Goal: Task Accomplishment & Management: Manage account settings

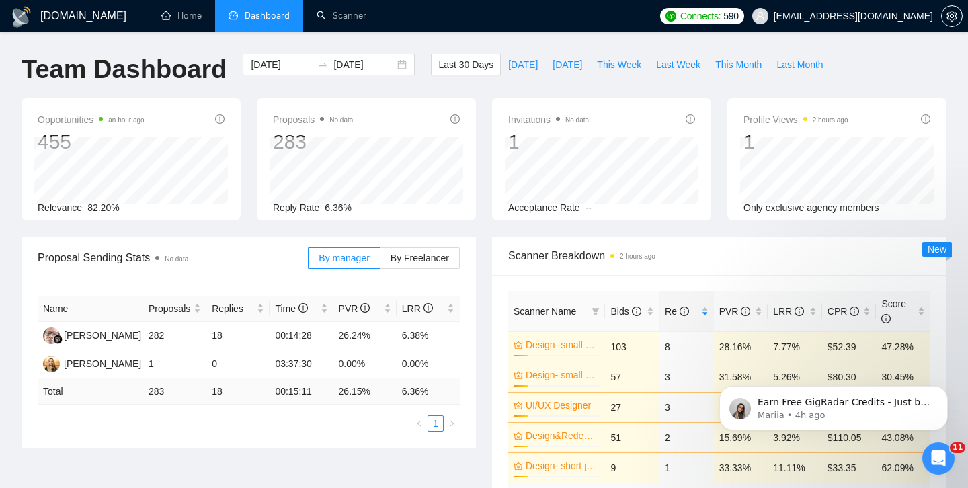
click at [248, 24] on li "Dashboard" at bounding box center [259, 16] width 88 height 32
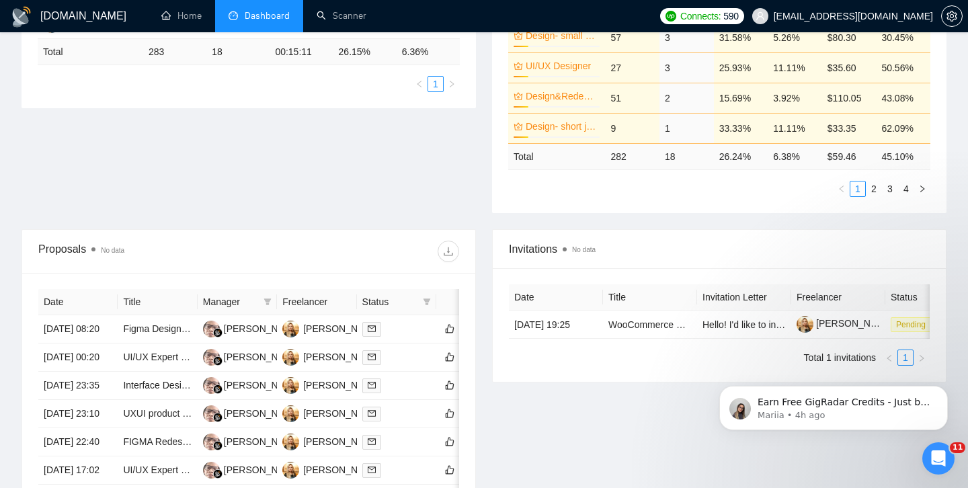
scroll to position [217, 0]
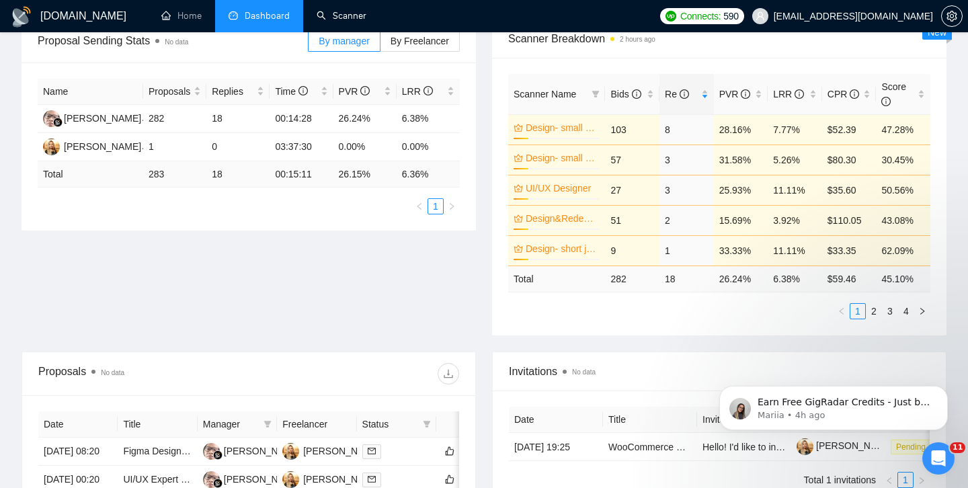
click at [340, 15] on link "Scanner" at bounding box center [342, 15] width 50 height 11
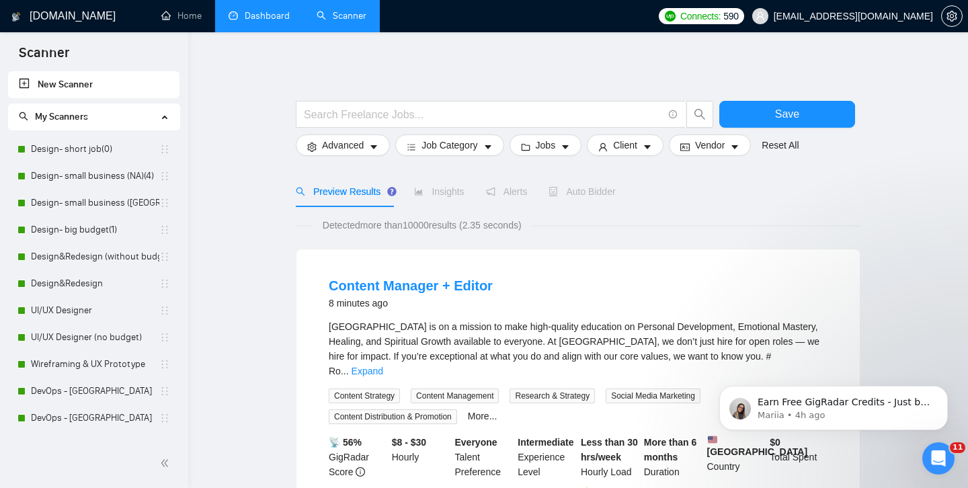
drag, startPoint x: 248, startPoint y: 24, endPoint x: 266, endPoint y: 18, distance: 18.5
click at [266, 18] on link "Dashboard" at bounding box center [259, 15] width 61 height 11
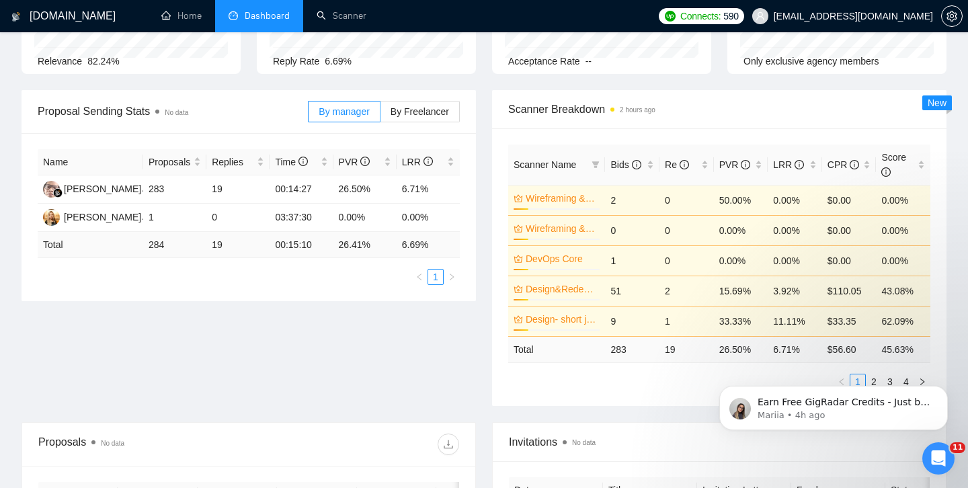
scroll to position [149, 0]
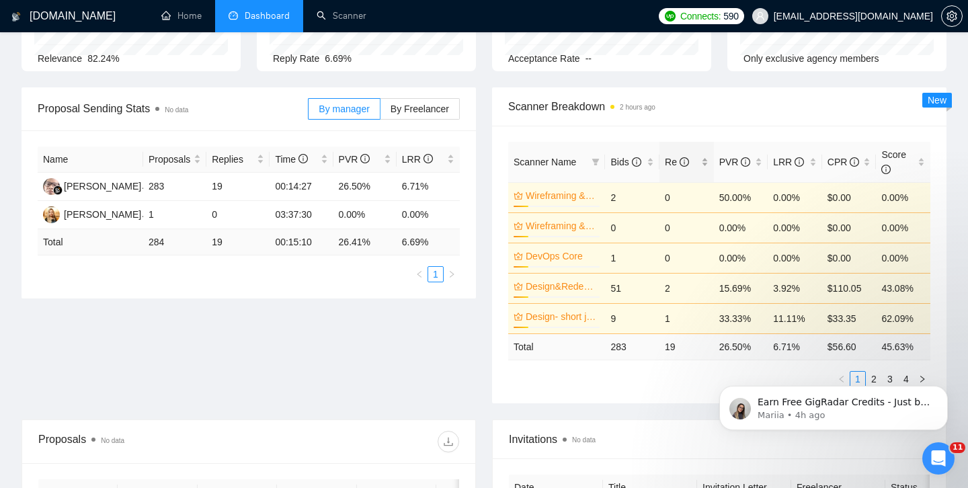
click at [701, 161] on div "Re" at bounding box center [687, 162] width 44 height 15
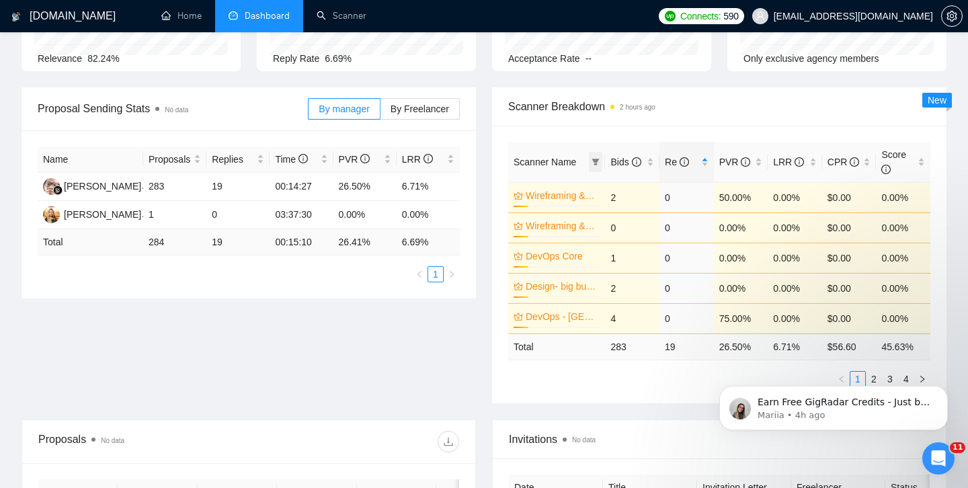
click at [599, 161] on icon "filter" at bounding box center [596, 162] width 8 height 8
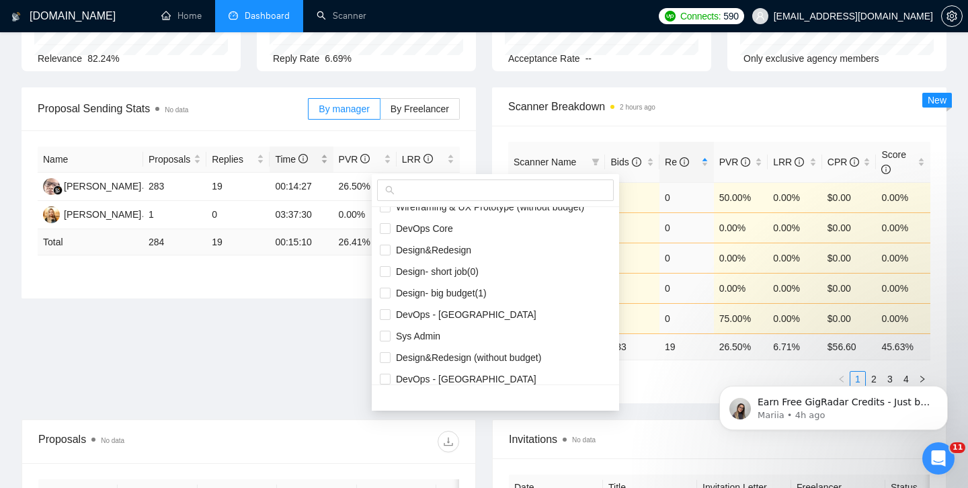
scroll to position [0, 0]
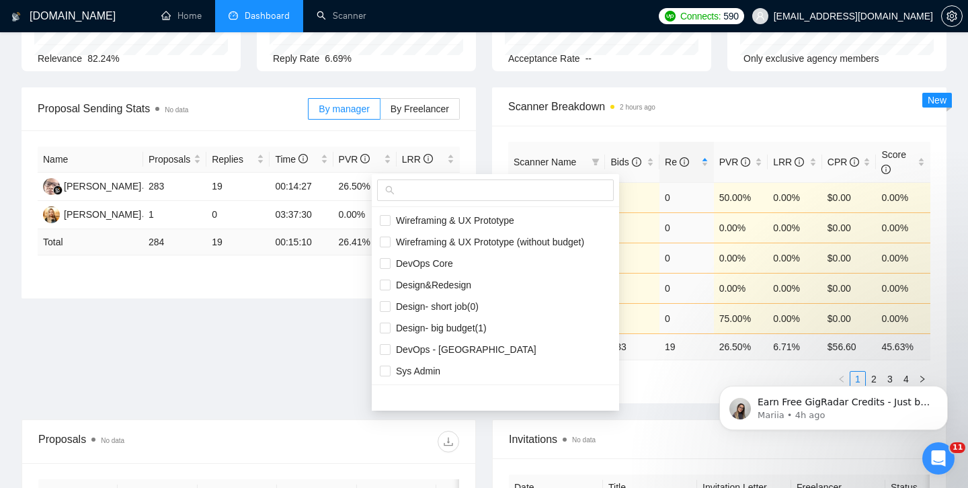
click at [550, 142] on th "Scanner Name" at bounding box center [556, 162] width 97 height 41
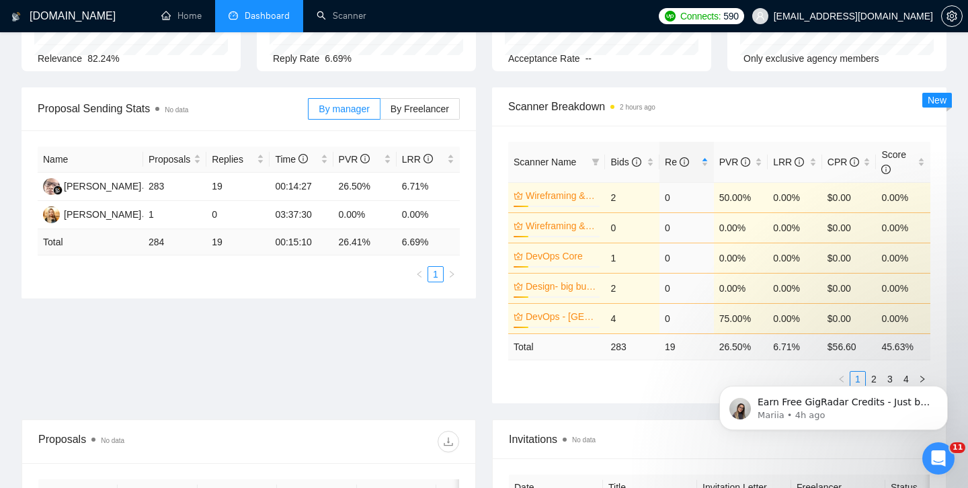
click at [552, 135] on div "Scanner Name Bids Re PVR LRR CPR Score Wireframing & UX Prototype 17% 2 0 50.00…" at bounding box center [719, 265] width 455 height 278
click at [755, 165] on div "PVR" at bounding box center [742, 162] width 44 height 15
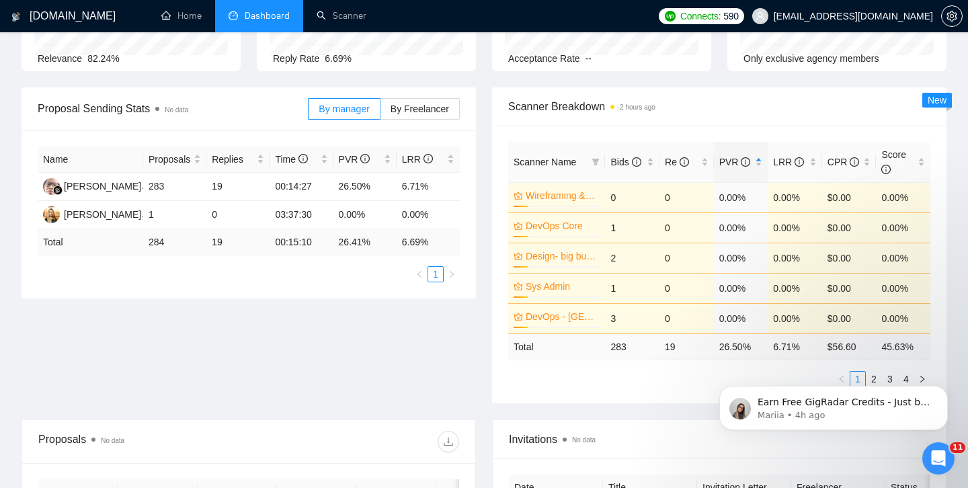
click at [867, 375] on div "Earn Free GigRadar Credits - Just by Sharing Your Story! 💬 Want more credits fo…" at bounding box center [834, 346] width 248 height 168
click at [946, 390] on icon "Dismiss notification" at bounding box center [944, 389] width 7 height 7
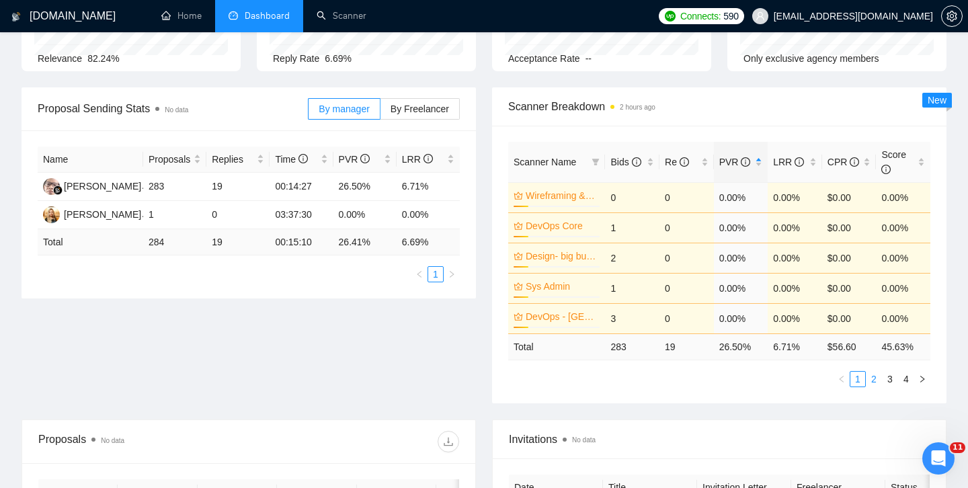
click at [875, 381] on link "2" at bounding box center [874, 379] width 15 height 15
click at [886, 380] on link "3" at bounding box center [890, 379] width 15 height 15
click at [903, 378] on link "4" at bounding box center [906, 379] width 15 height 15
click at [890, 380] on link "3" at bounding box center [890, 379] width 15 height 15
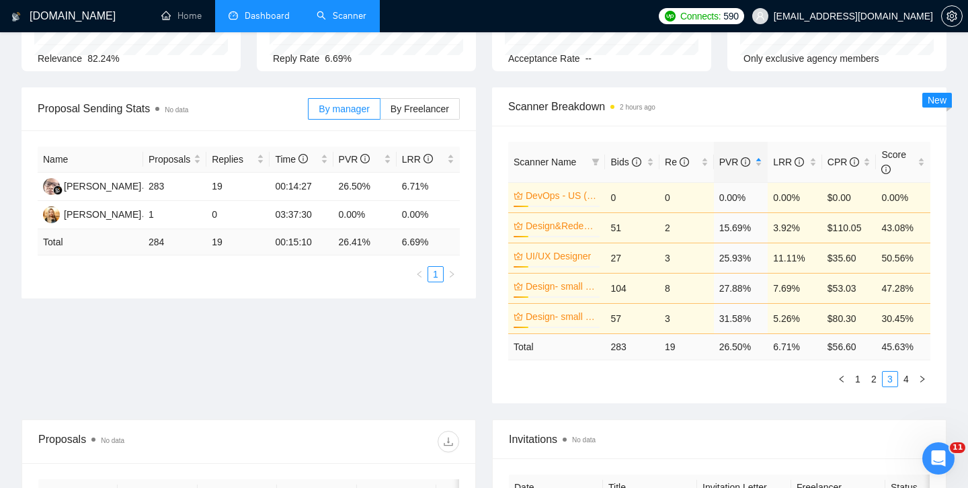
click at [342, 15] on link "Scanner" at bounding box center [342, 15] width 50 height 11
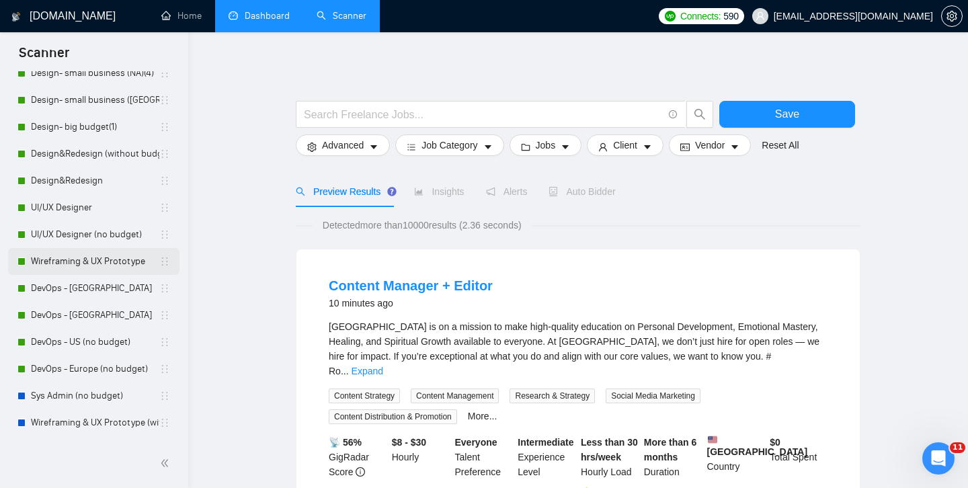
scroll to position [108, 0]
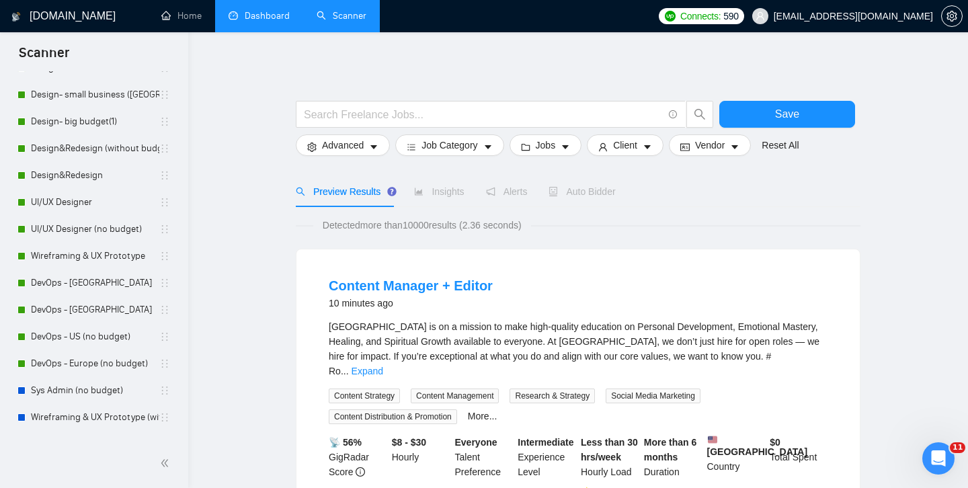
click at [258, 15] on link "Dashboard" at bounding box center [259, 15] width 61 height 11
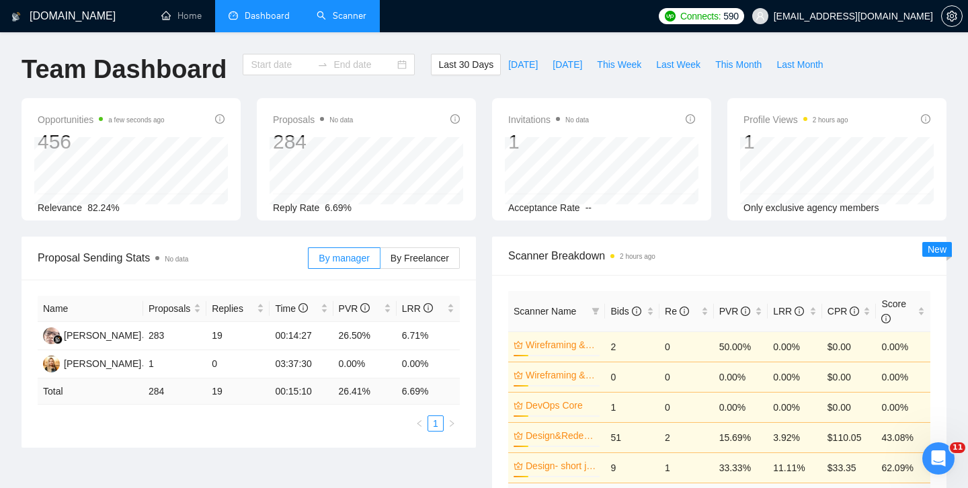
type input "[DATE]"
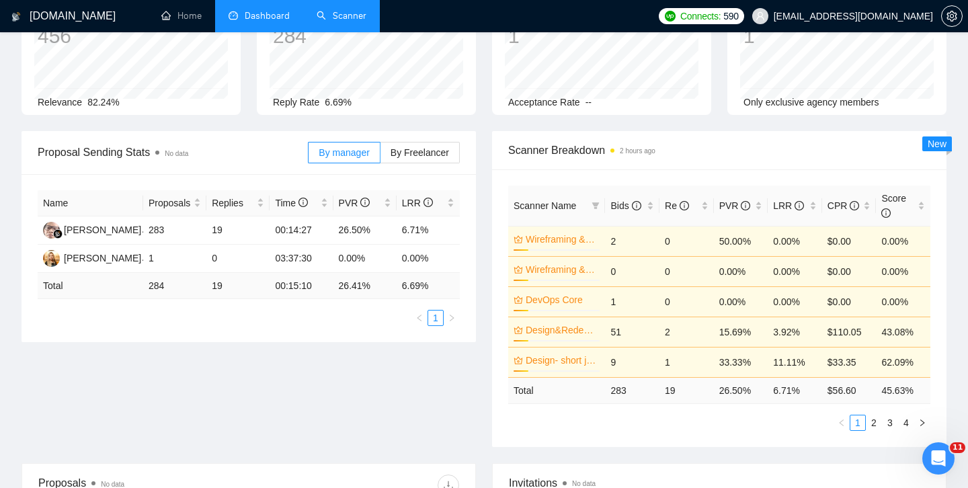
scroll to position [118, 0]
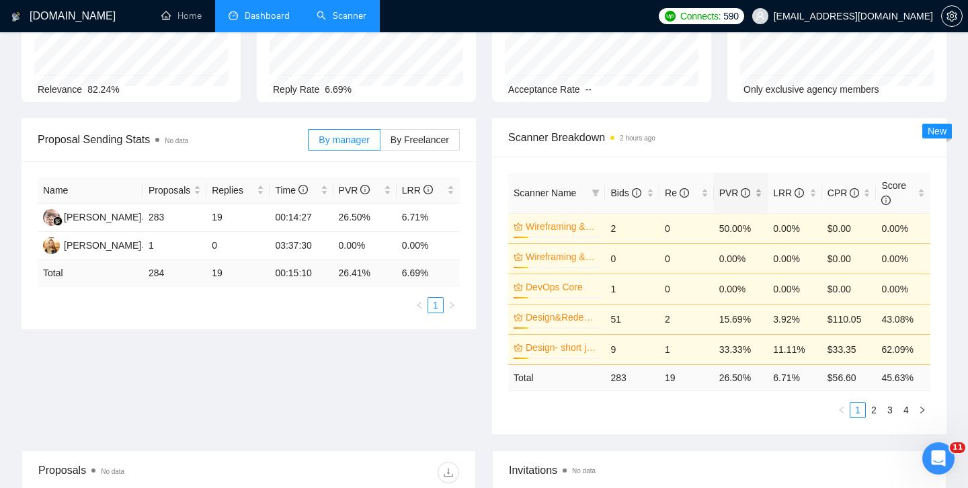
click at [757, 196] on div "PVR" at bounding box center [742, 193] width 44 height 15
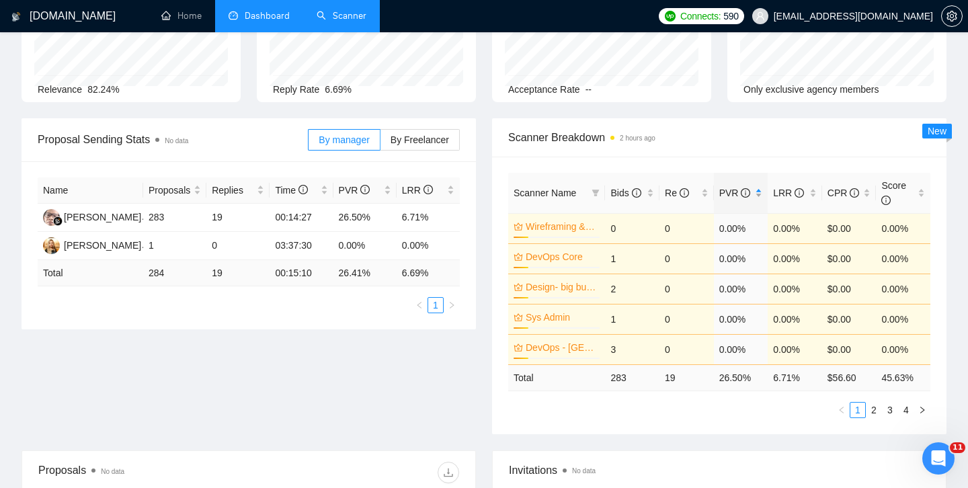
click at [757, 196] on div "PVR" at bounding box center [742, 193] width 44 height 15
click at [874, 410] on link "2" at bounding box center [874, 410] width 15 height 15
click at [892, 413] on link "3" at bounding box center [890, 410] width 15 height 15
click at [906, 412] on link "4" at bounding box center [906, 410] width 15 height 15
click at [619, 166] on div "Scanner Name Bids Re PVR LRR CPR Score DevOps Core (no budget) 17% 1 0 0.00% 0.…" at bounding box center [719, 296] width 455 height 278
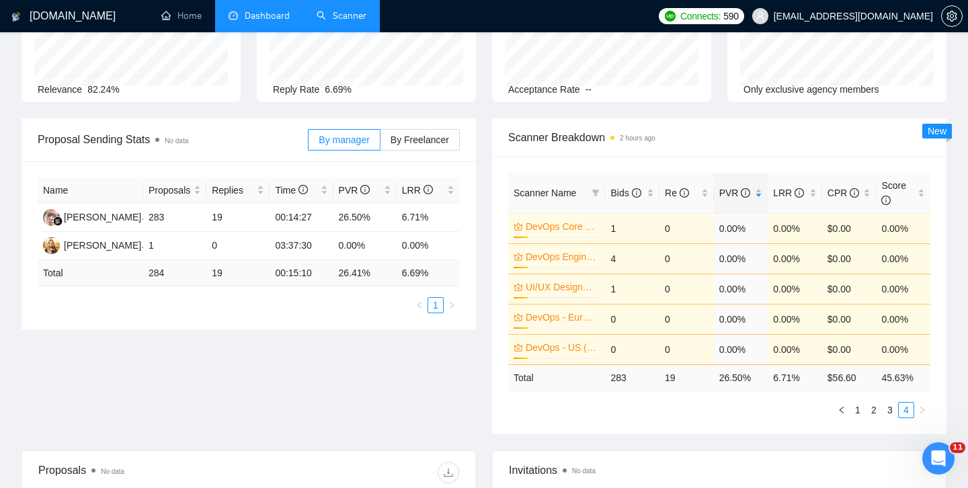
click at [350, 20] on link "Scanner" at bounding box center [342, 15] width 50 height 11
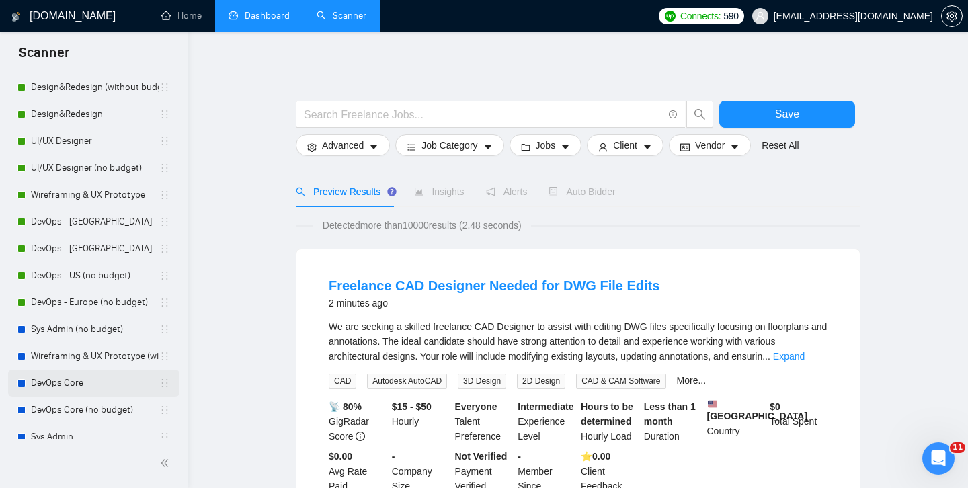
scroll to position [283, 0]
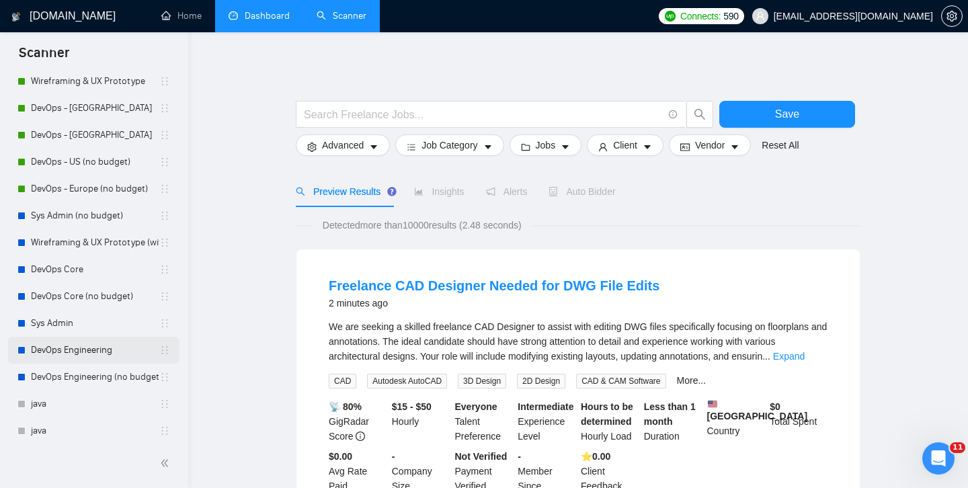
click at [57, 352] on link "DevOps Engineering" at bounding box center [95, 350] width 128 height 27
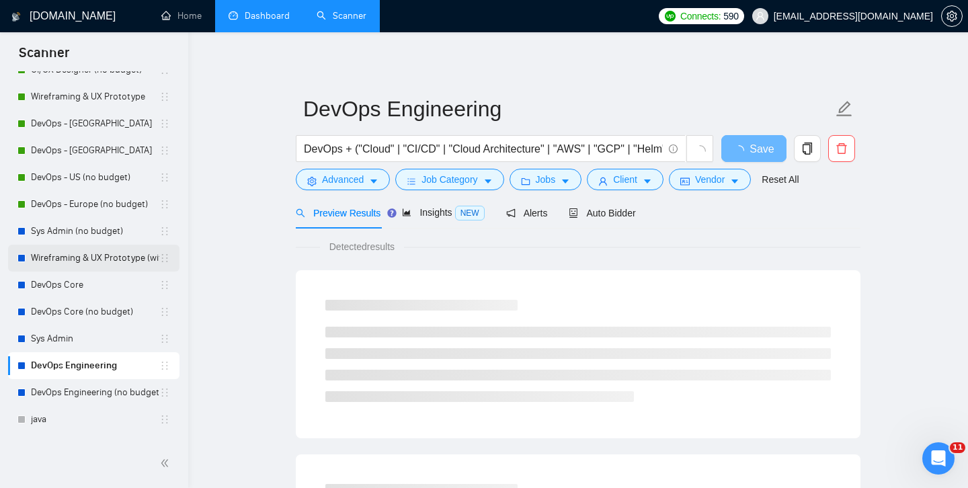
scroll to position [256, 0]
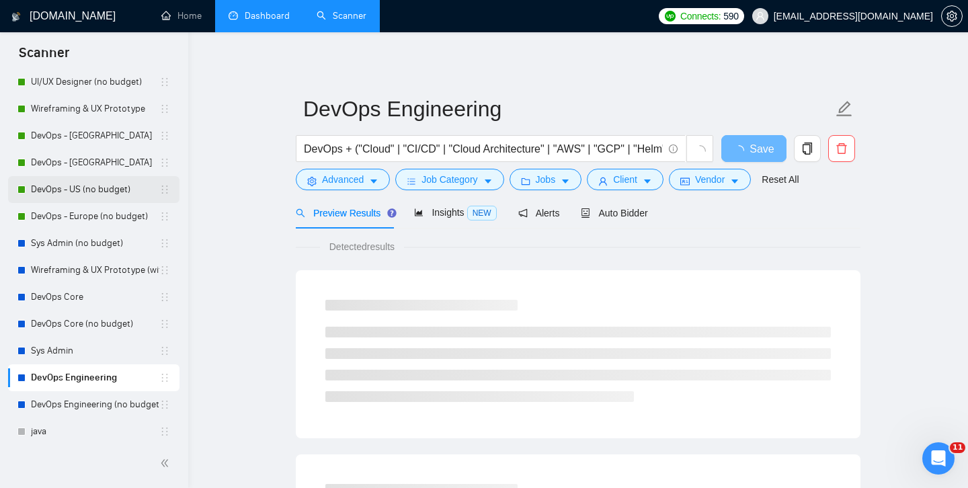
click at [75, 190] on link "DevOps - US (no budget)" at bounding box center [95, 189] width 128 height 27
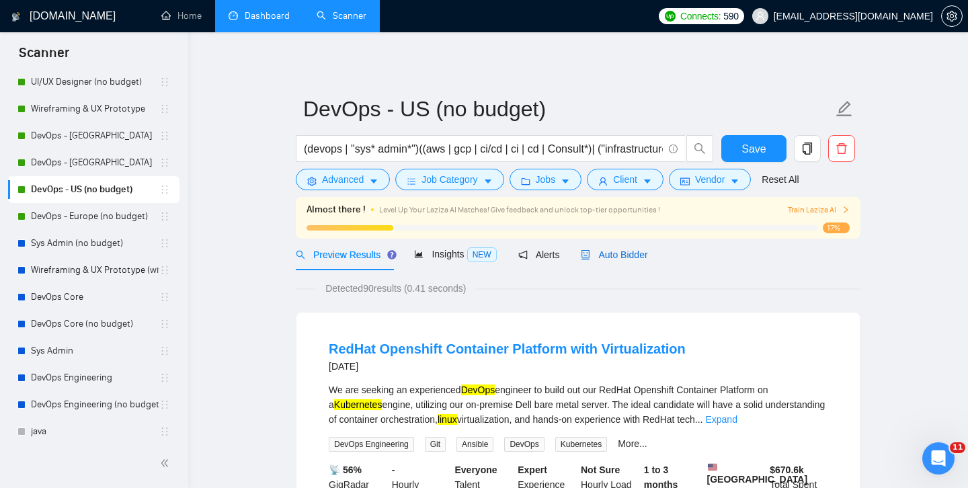
click at [617, 252] on span "Auto Bidder" at bounding box center [614, 255] width 67 height 11
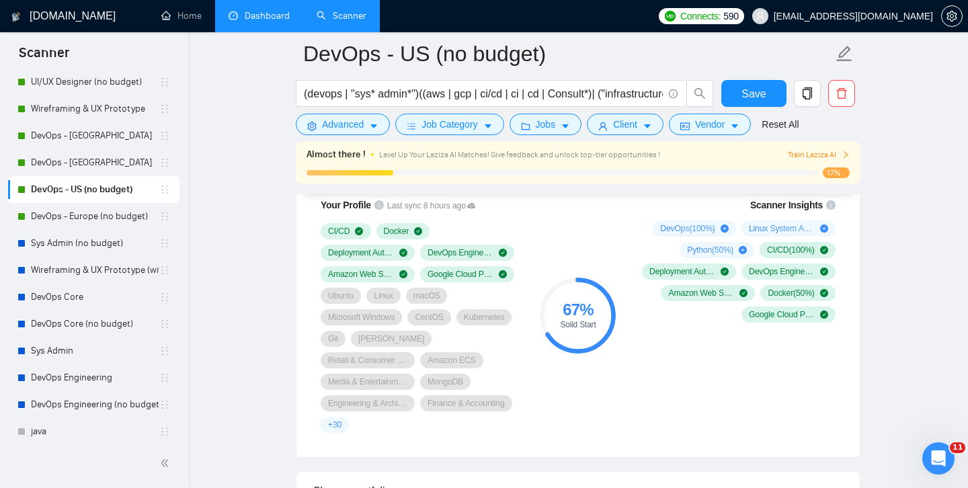
scroll to position [917, 0]
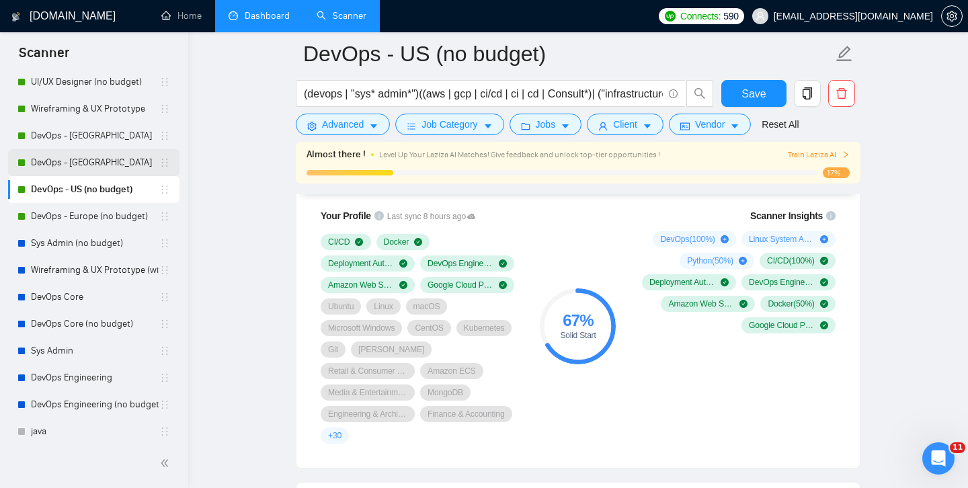
click at [52, 162] on link "DevOps - [GEOGRAPHIC_DATA]" at bounding box center [95, 162] width 128 height 27
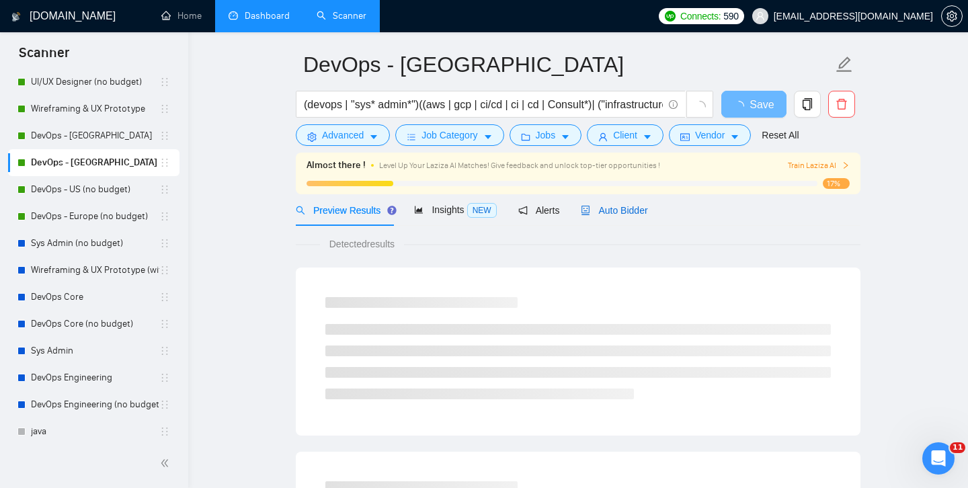
click at [638, 211] on span "Auto Bidder" at bounding box center [614, 210] width 67 height 11
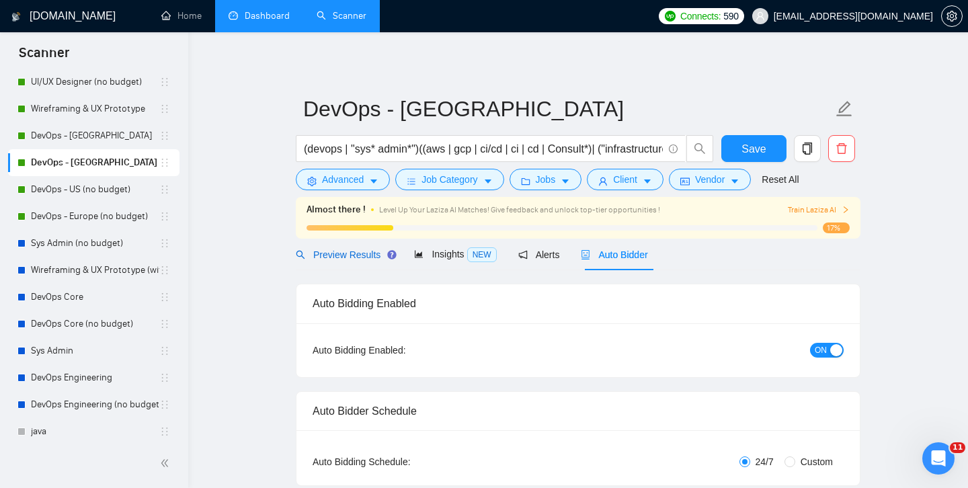
click at [344, 256] on span "Preview Results" at bounding box center [344, 255] width 97 height 11
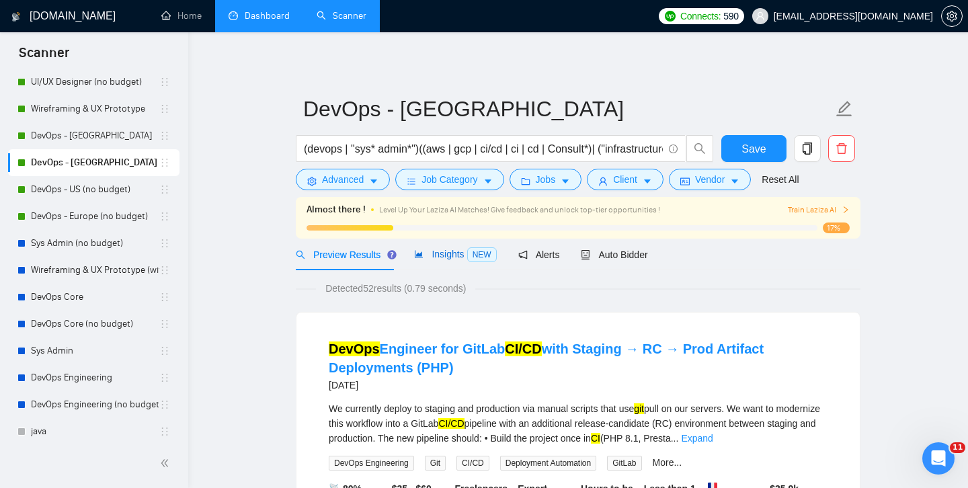
click at [450, 252] on span "Insights NEW" at bounding box center [455, 254] width 82 height 11
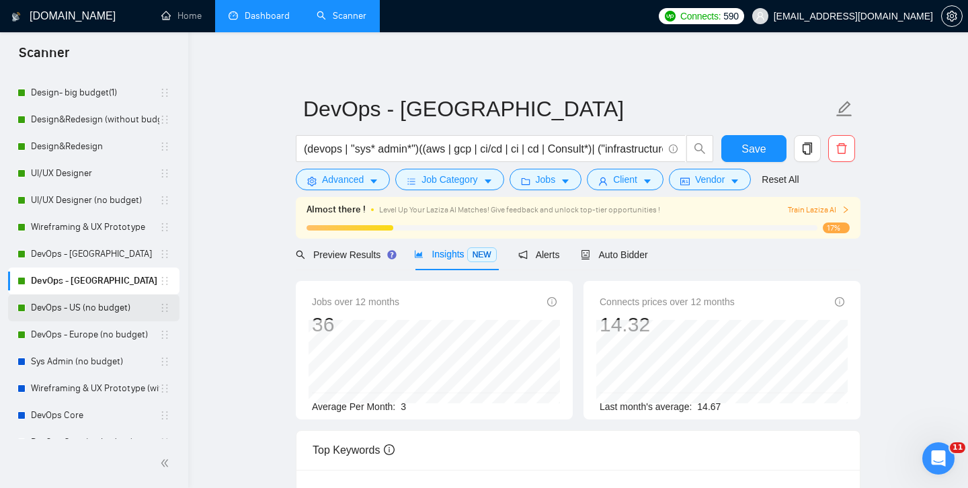
scroll to position [137, 0]
click at [60, 226] on link "Wireframing & UX Prototype" at bounding box center [95, 228] width 128 height 27
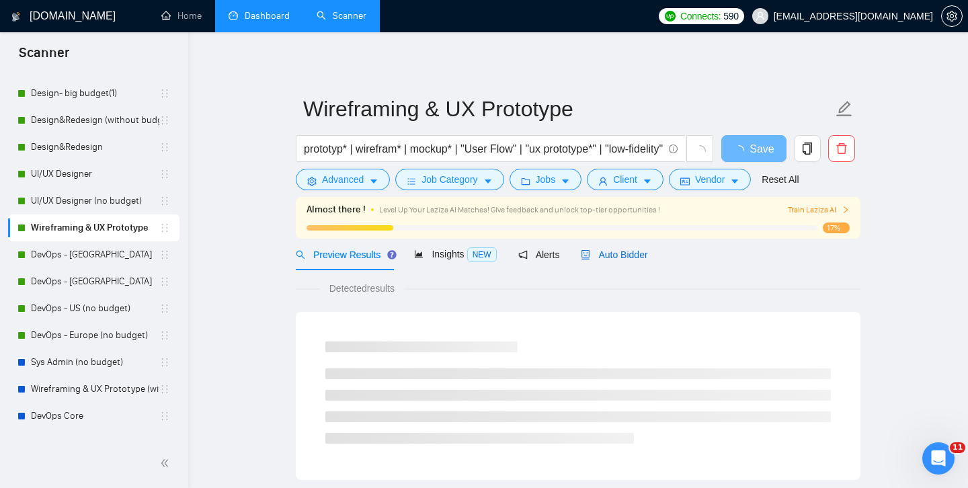
click at [623, 251] on span "Auto Bidder" at bounding box center [614, 255] width 67 height 11
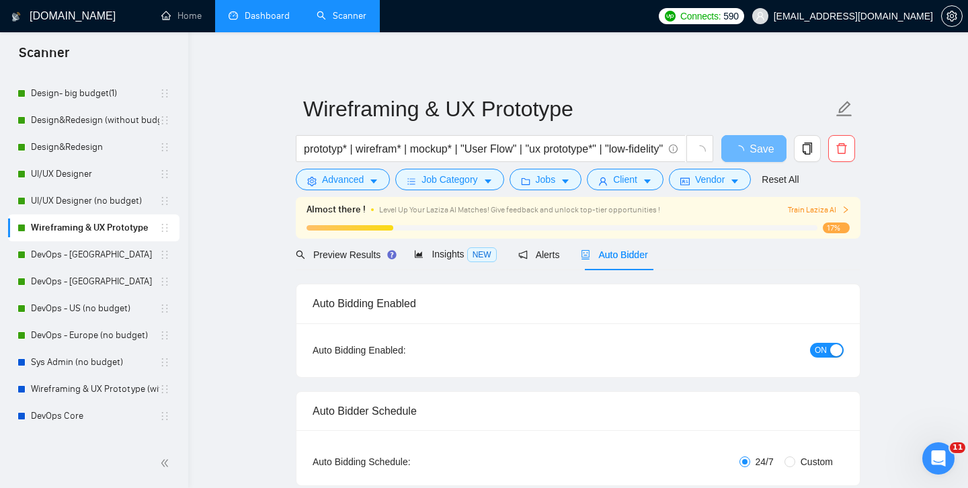
radio input "false"
radio input "true"
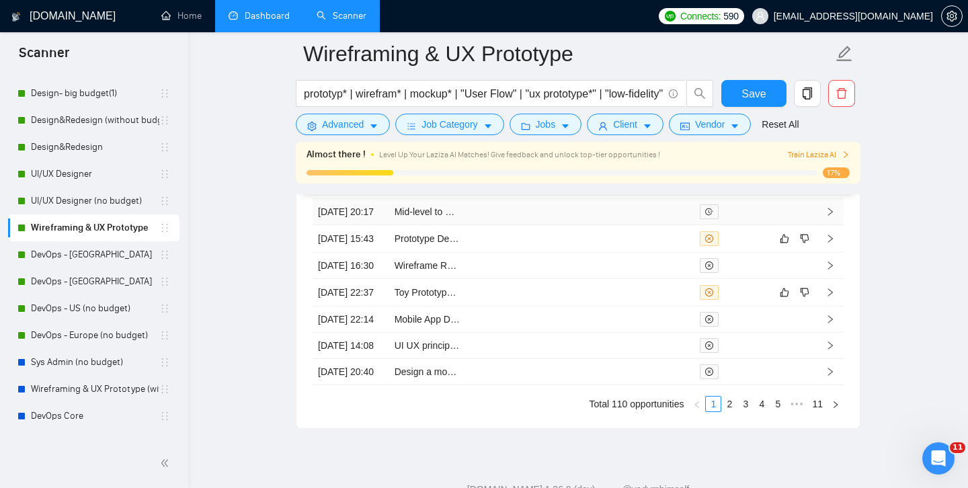
scroll to position [3907, 0]
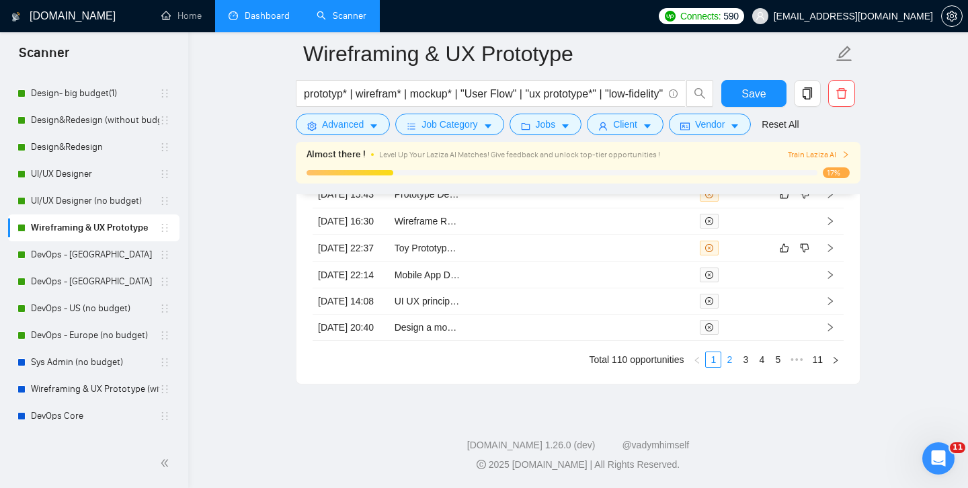
click at [727, 356] on link "2" at bounding box center [729, 359] width 15 height 15
click at [748, 362] on link "3" at bounding box center [745, 359] width 15 height 15
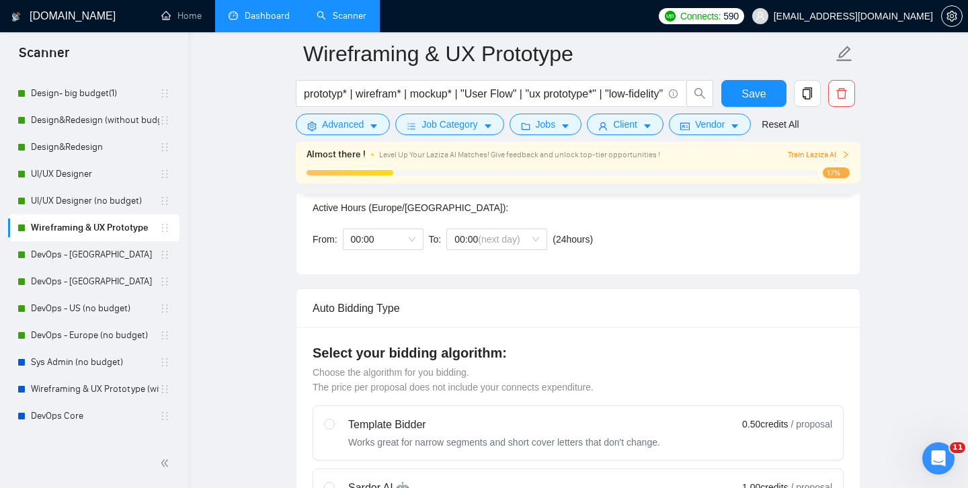
scroll to position [0, 0]
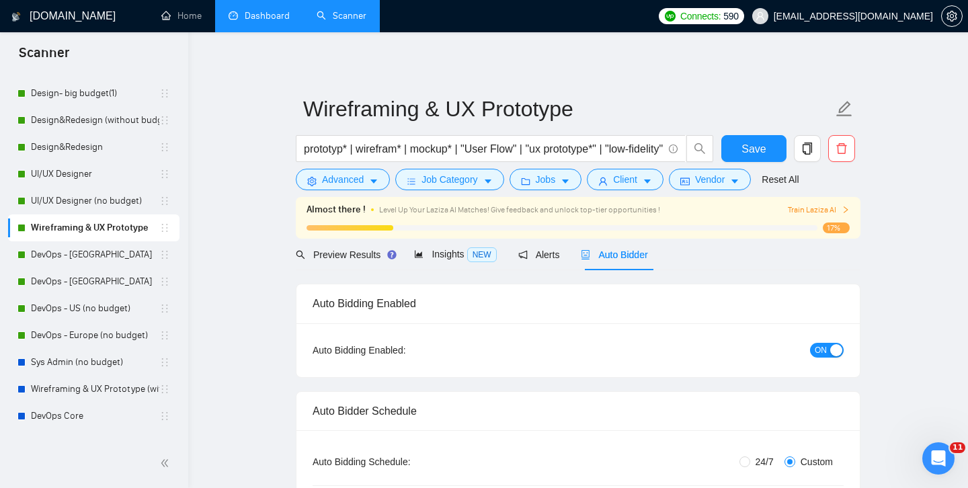
click at [827, 348] on button "ON" at bounding box center [827, 350] width 34 height 15
click at [751, 150] on span "Save" at bounding box center [754, 149] width 24 height 17
